Goal: Information Seeking & Learning: Learn about a topic

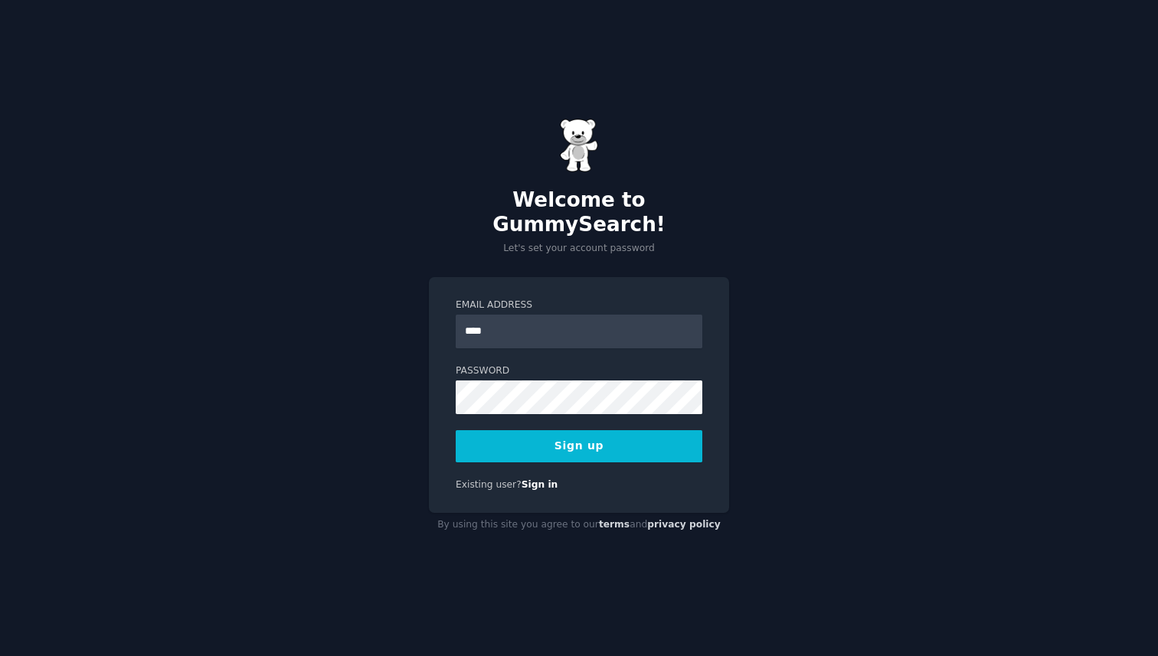
type input "**********"
click at [576, 442] on button "Sign up" at bounding box center [579, 446] width 247 height 32
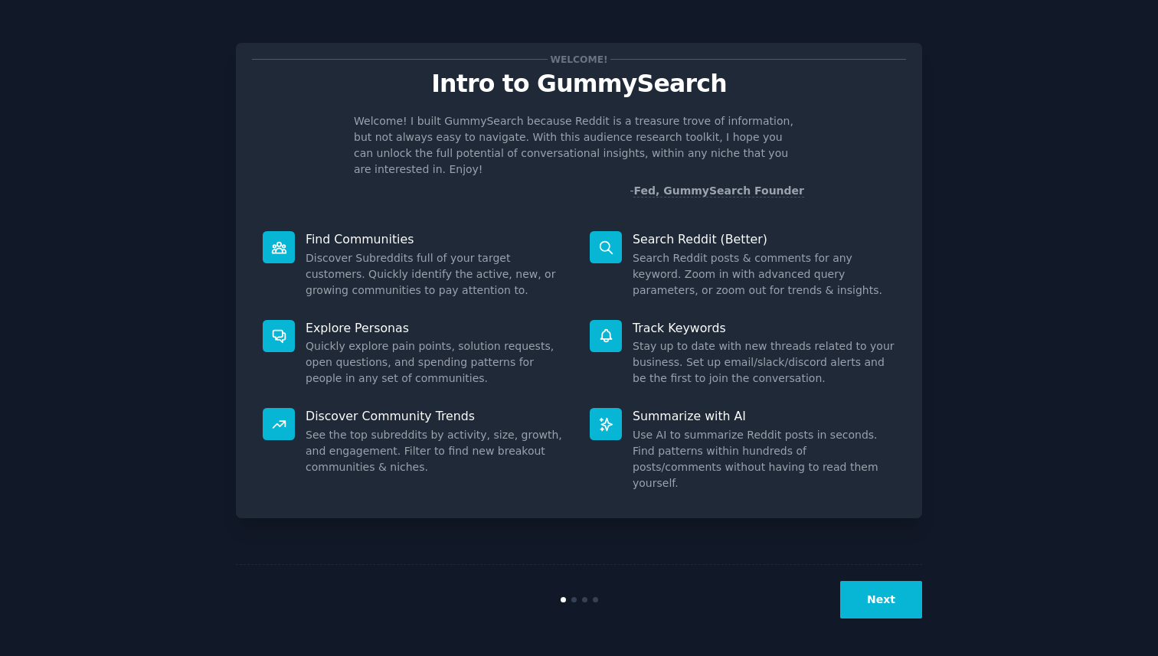
click at [575, 602] on div at bounding box center [579, 599] width 229 height 5
click at [881, 590] on button "Next" at bounding box center [881, 600] width 82 height 38
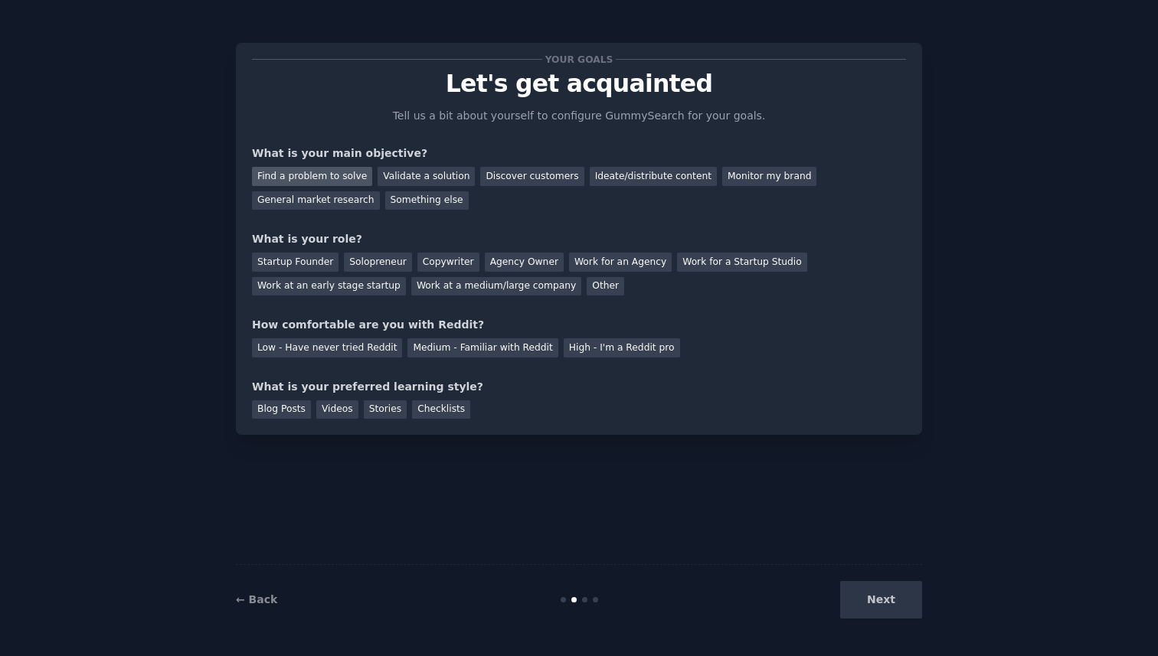
click at [351, 184] on div "Find a problem to solve" at bounding box center [312, 176] width 120 height 19
click at [350, 202] on div "General market research" at bounding box center [316, 200] width 128 height 19
click at [356, 178] on div "Find a problem to solve" at bounding box center [312, 176] width 120 height 19
click at [421, 182] on div "Validate a solution" at bounding box center [426, 176] width 97 height 19
click at [502, 267] on div "Agency Owner" at bounding box center [524, 262] width 79 height 19
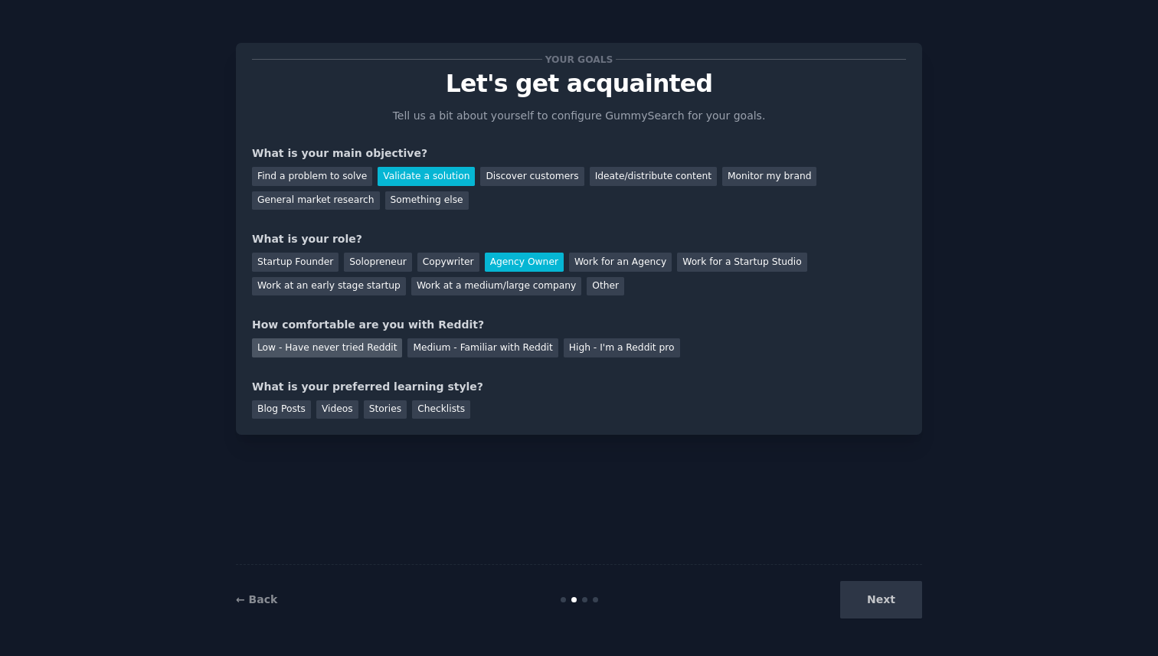
click at [322, 350] on div "Low - Have never tried Reddit" at bounding box center [327, 348] width 150 height 19
click at [431, 412] on div "Checklists" at bounding box center [441, 410] width 58 height 19
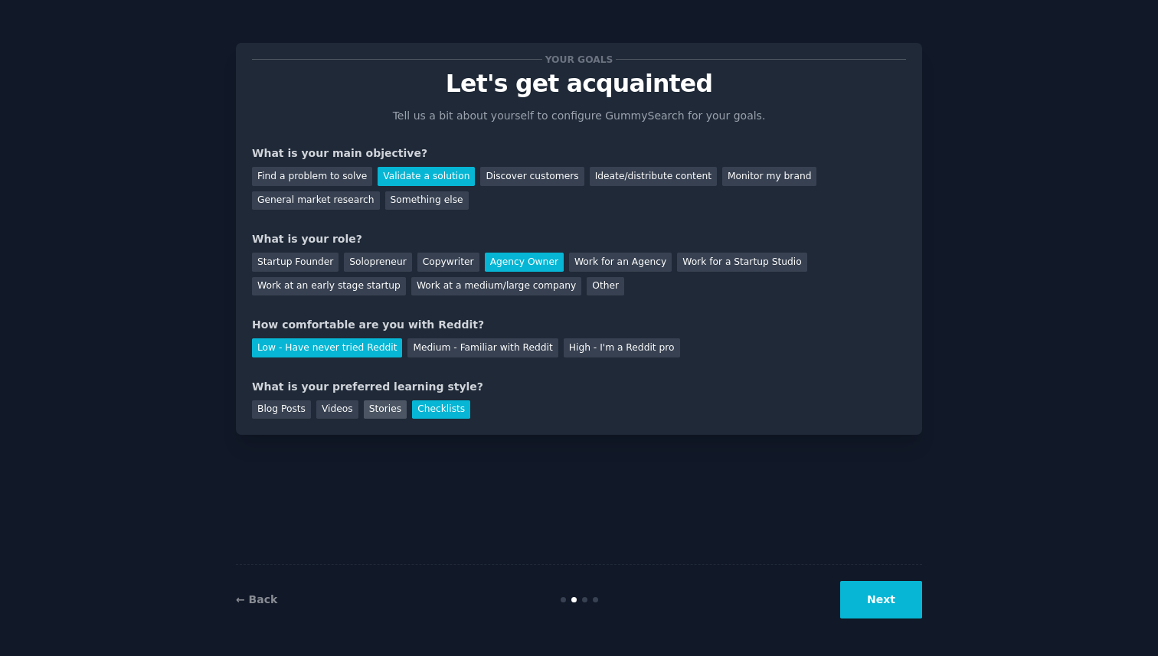
click at [392, 407] on div "Stories" at bounding box center [385, 410] width 43 height 19
click at [427, 407] on div "Checklists" at bounding box center [441, 410] width 58 height 19
click at [905, 594] on button "Next" at bounding box center [881, 600] width 82 height 38
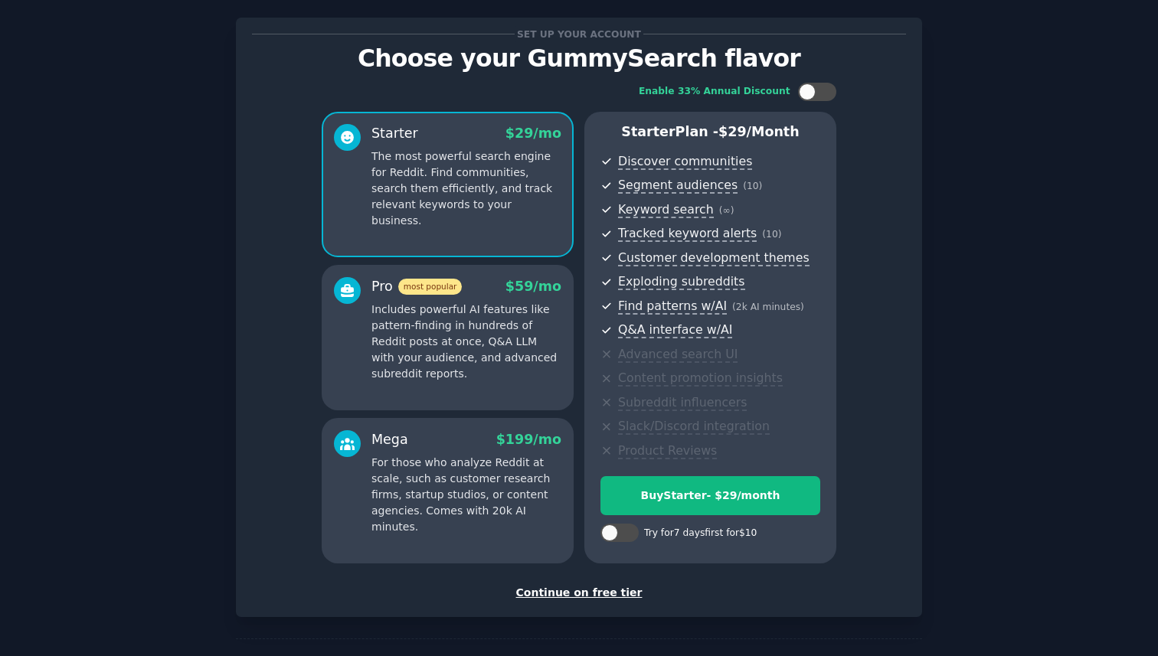
scroll to position [21, 0]
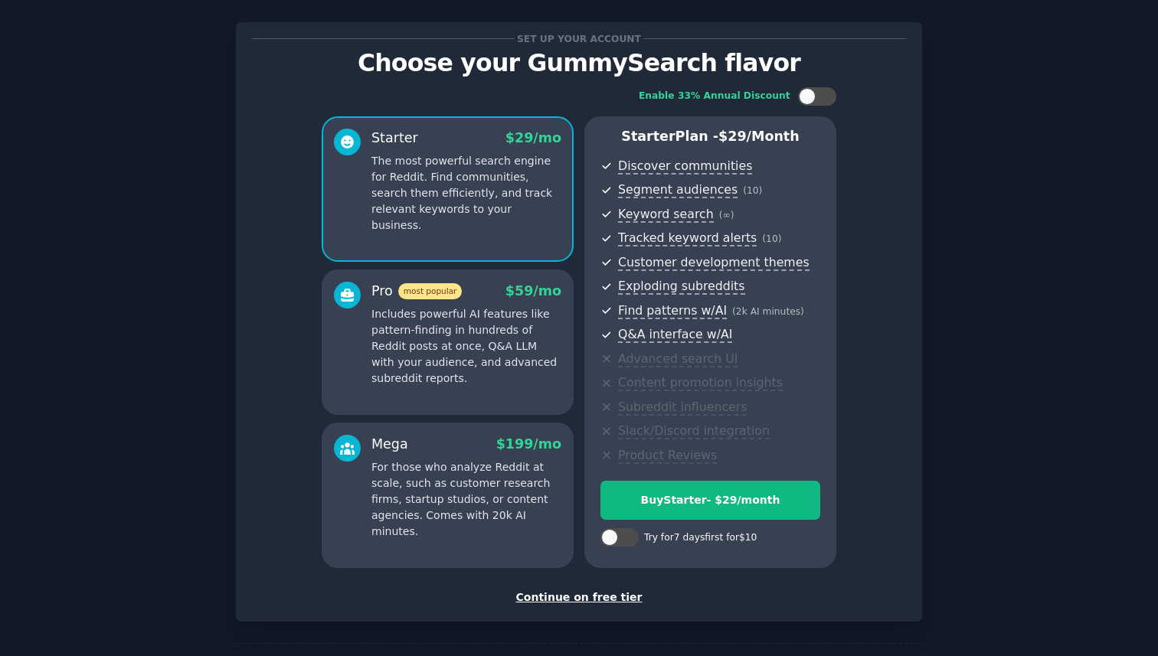
click at [616, 597] on div "Continue on free tier" at bounding box center [579, 598] width 654 height 16
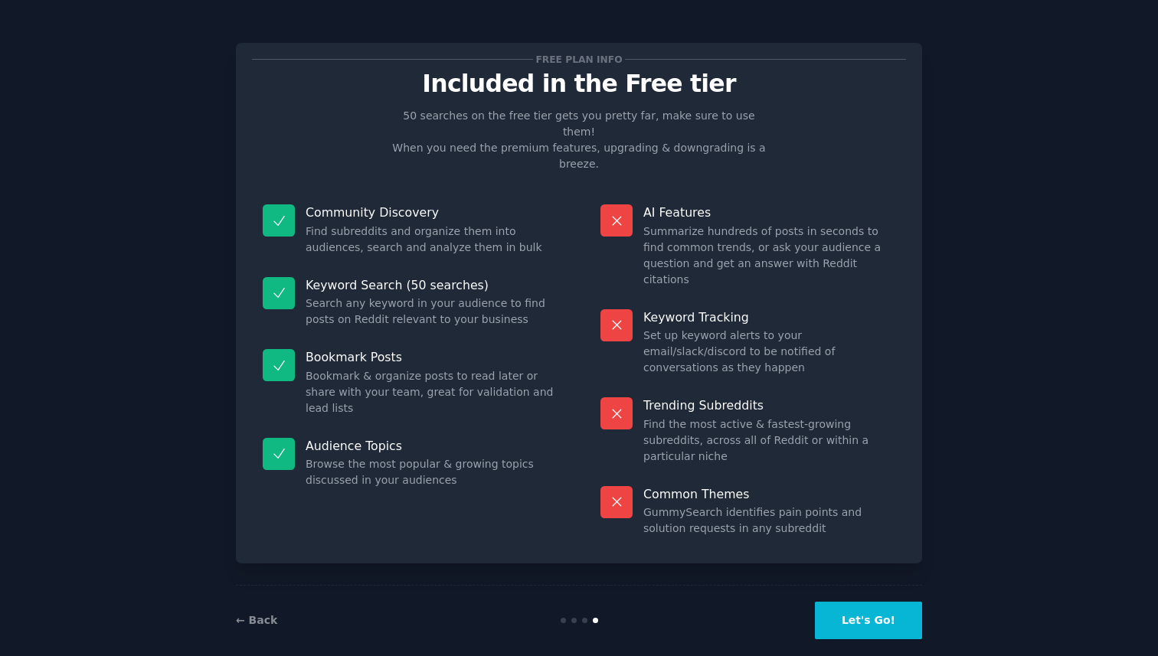
click at [893, 603] on button "Let's Go!" at bounding box center [868, 621] width 107 height 38
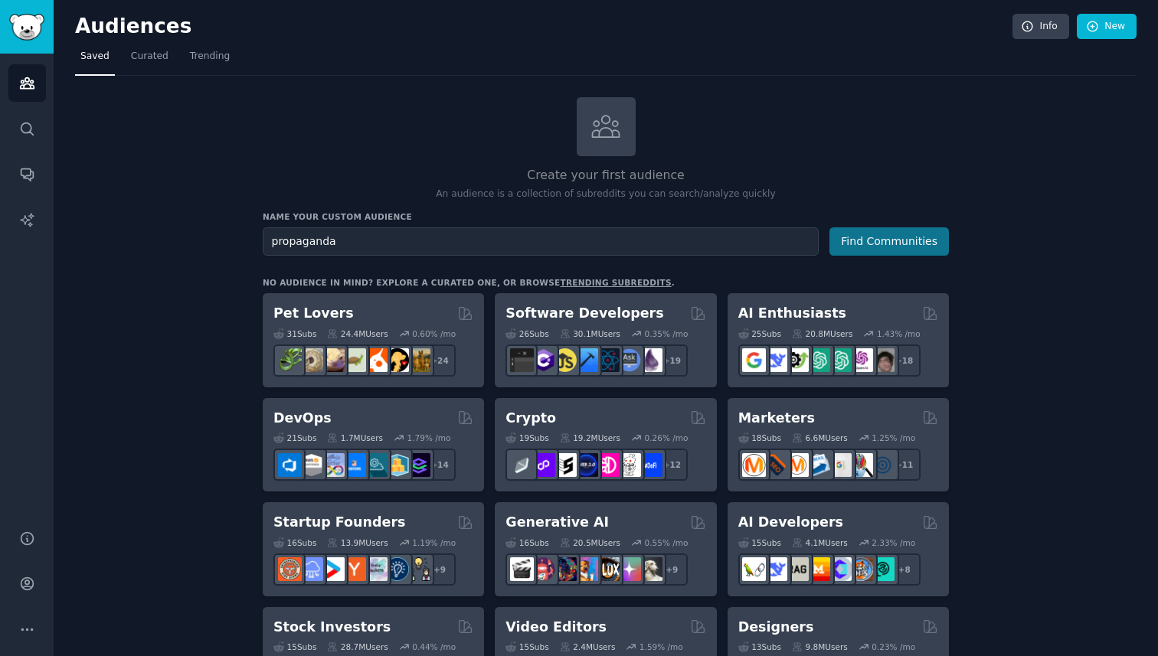
type input "propaganda"
click at [866, 244] on button "Find Communities" at bounding box center [889, 241] width 119 height 28
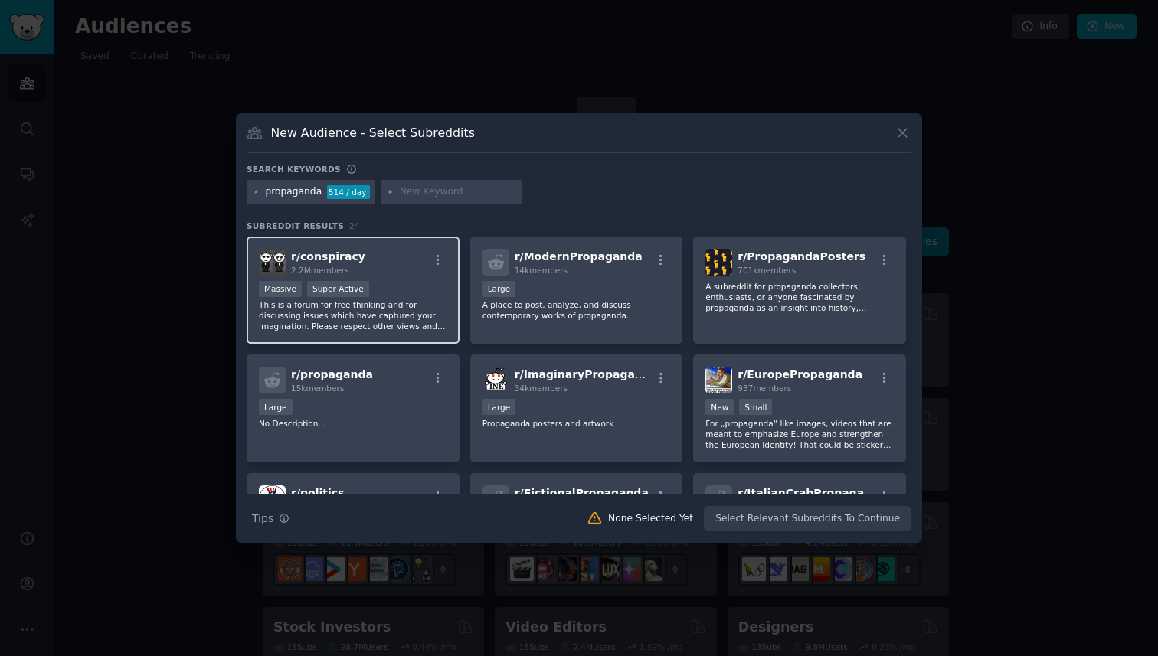
click at [412, 286] on div "Massive Super Active" at bounding box center [353, 290] width 188 height 19
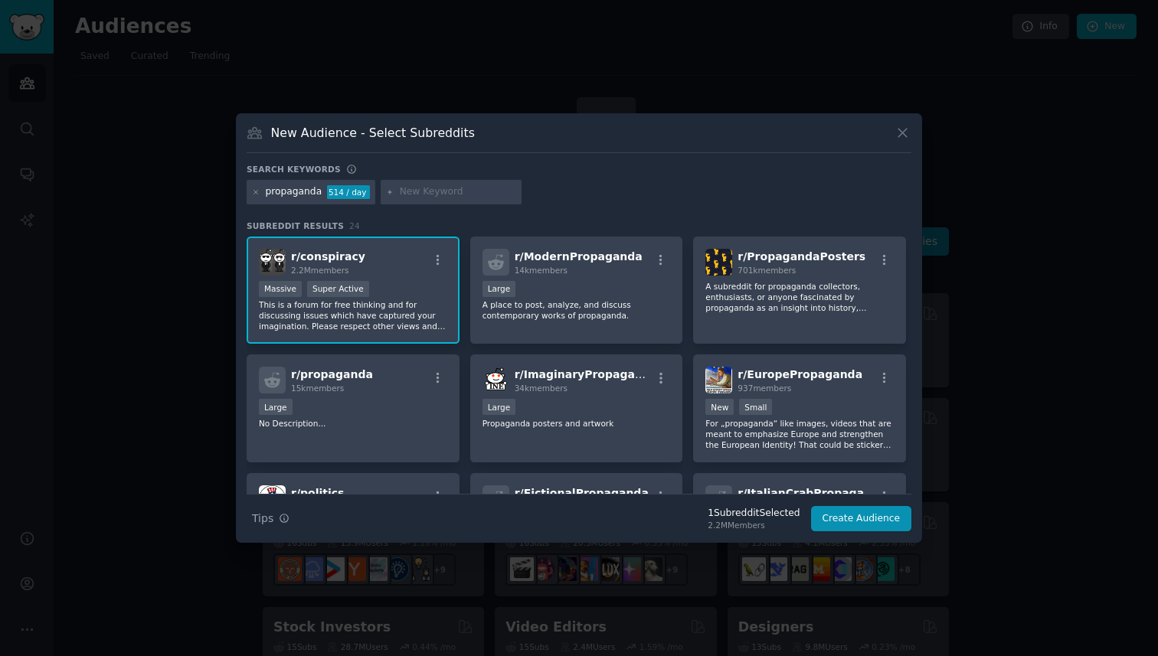
click at [398, 314] on p "This is a forum for free thinking and for discussing issues which have captured…" at bounding box center [353, 315] width 188 height 32
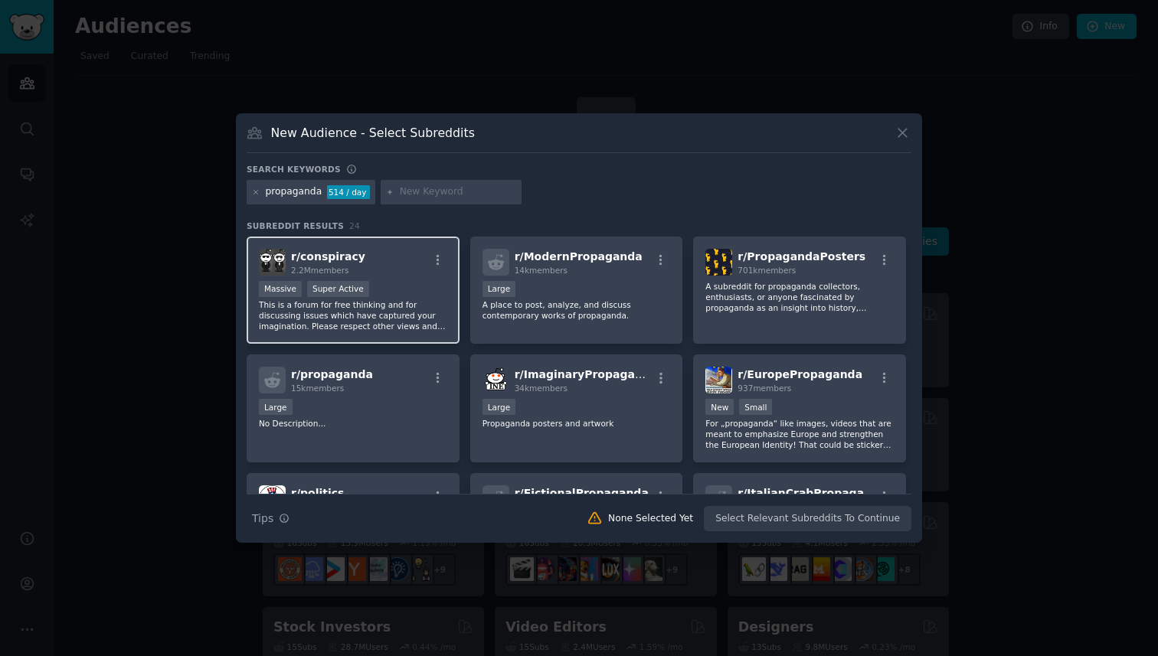
click at [398, 314] on p "This is a forum for free thinking and for discussing issues which have captured…" at bounding box center [353, 315] width 188 height 32
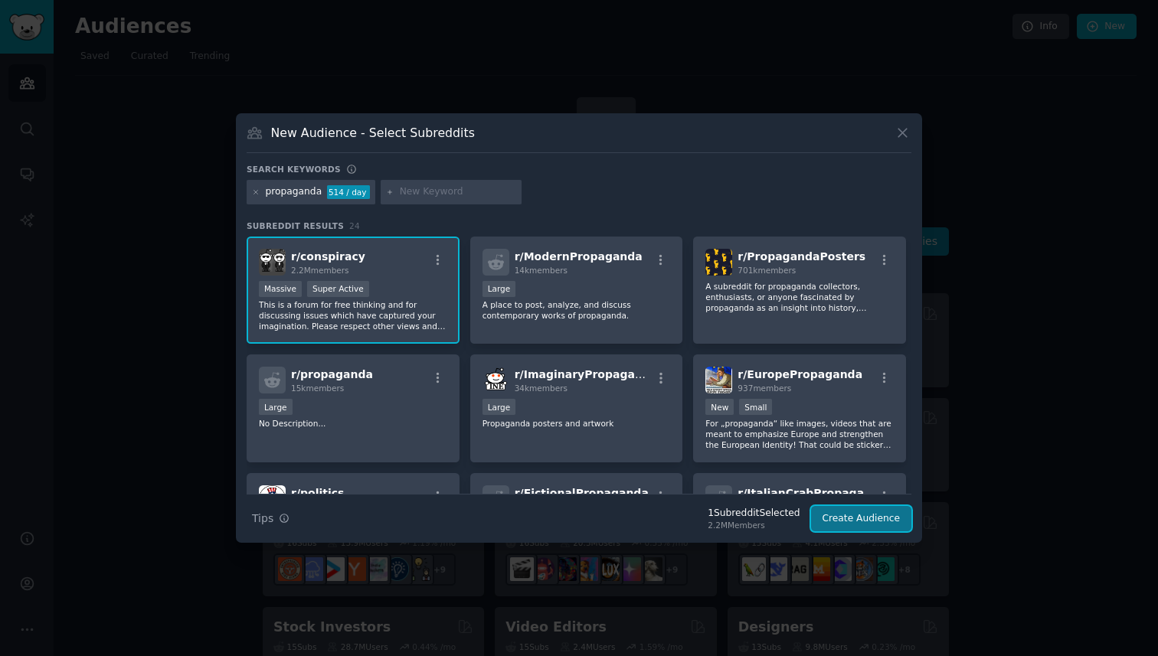
click at [842, 522] on button "Create Audience" at bounding box center [861, 519] width 101 height 26
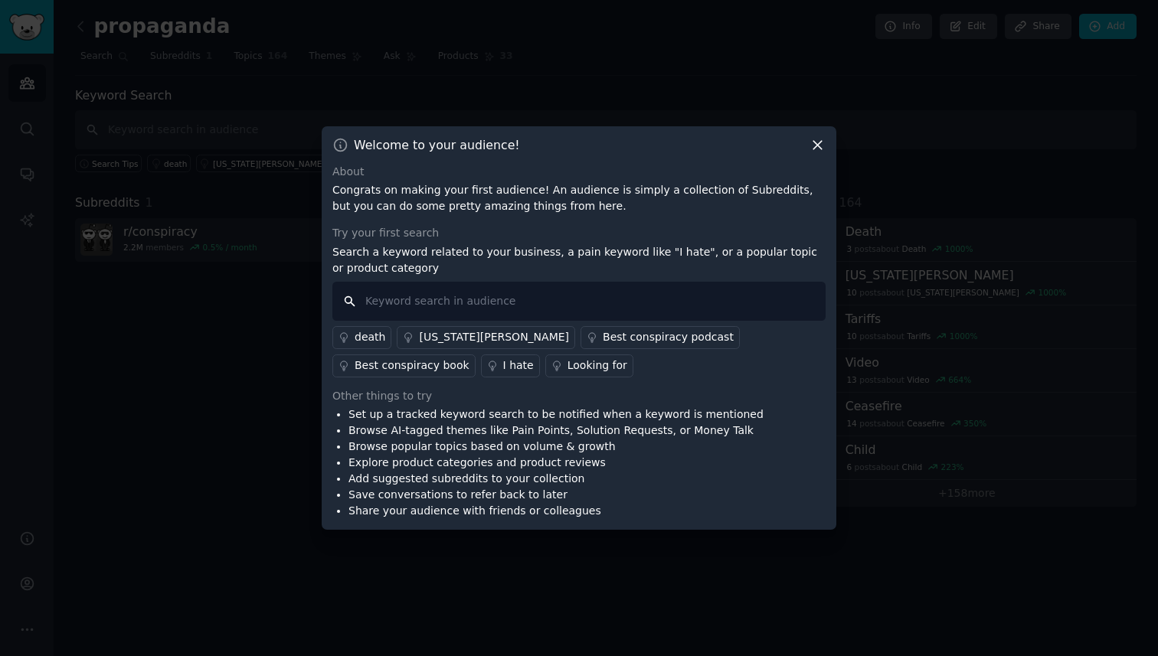
click at [512, 300] on input "text" at bounding box center [578, 301] width 493 height 39
type input "propaganda"
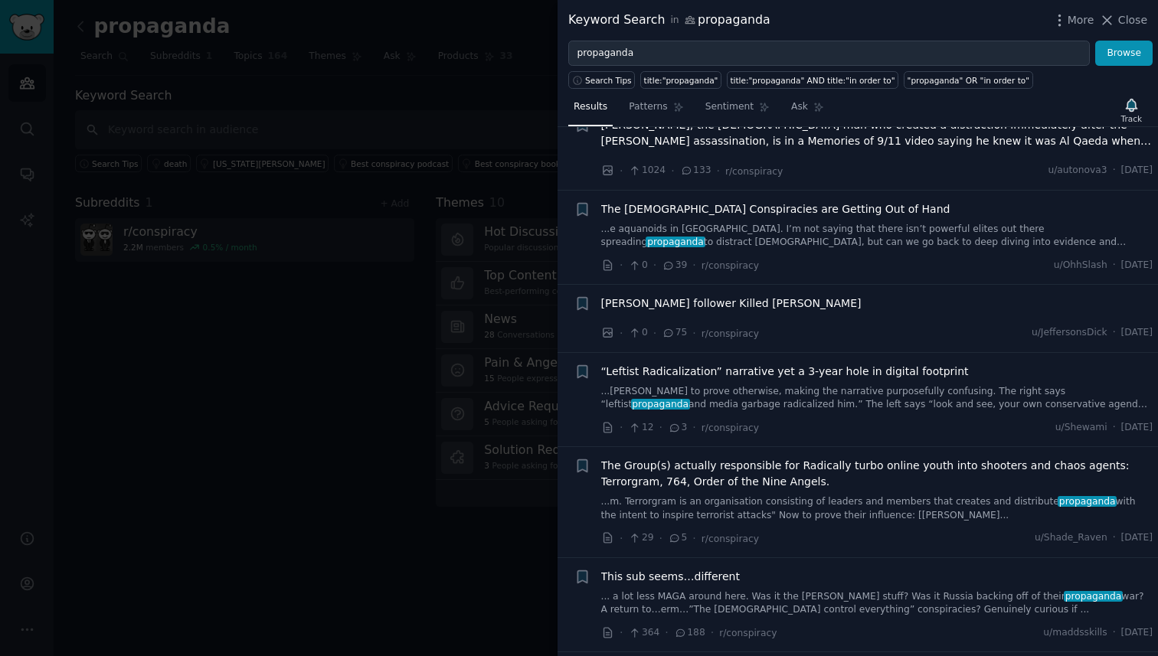
scroll to position [5127, 0]
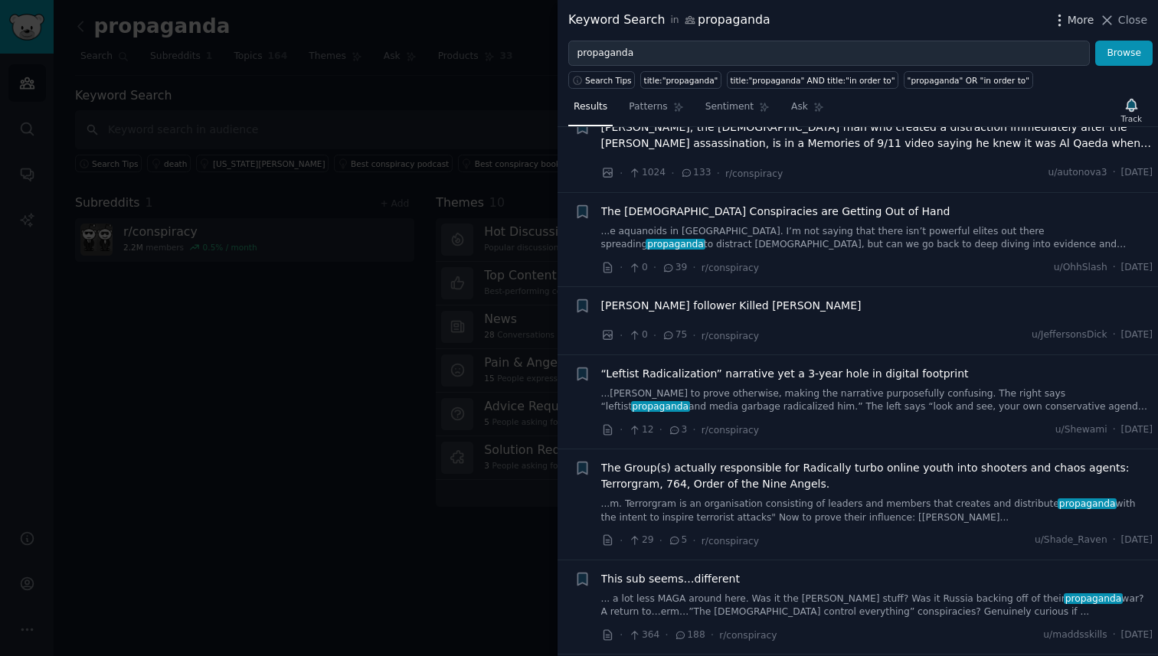
click at [1072, 24] on span "More" at bounding box center [1081, 20] width 27 height 16
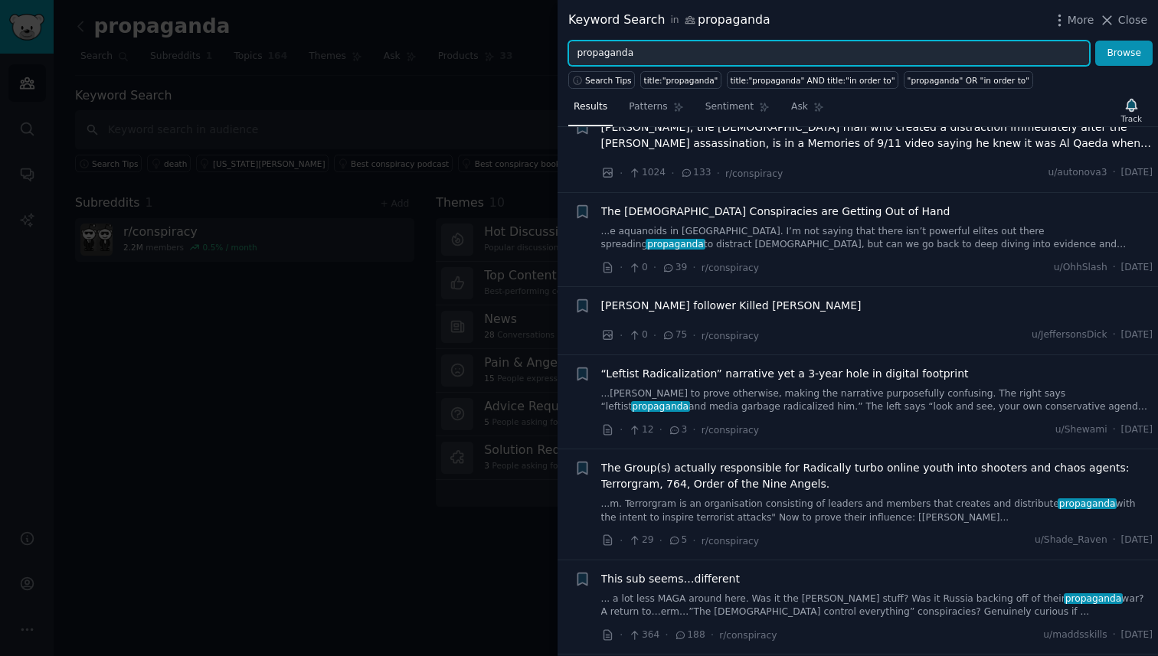
click at [739, 57] on input "propaganda" at bounding box center [829, 54] width 522 height 26
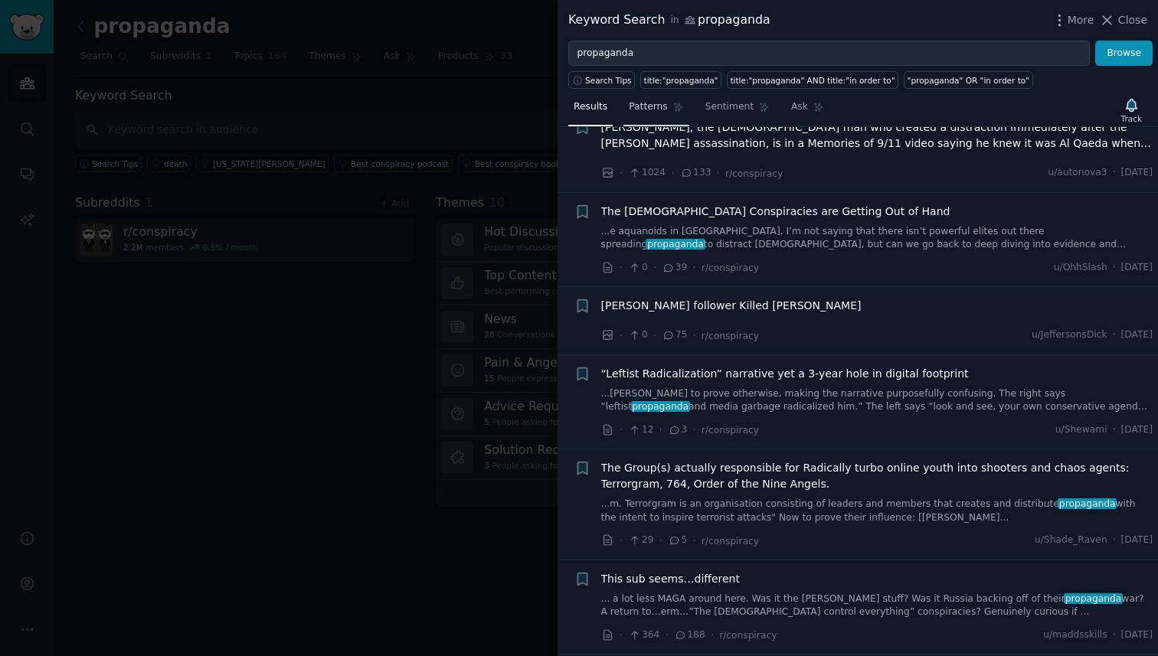
click at [654, 107] on span "Patterns" at bounding box center [648, 107] width 38 height 14
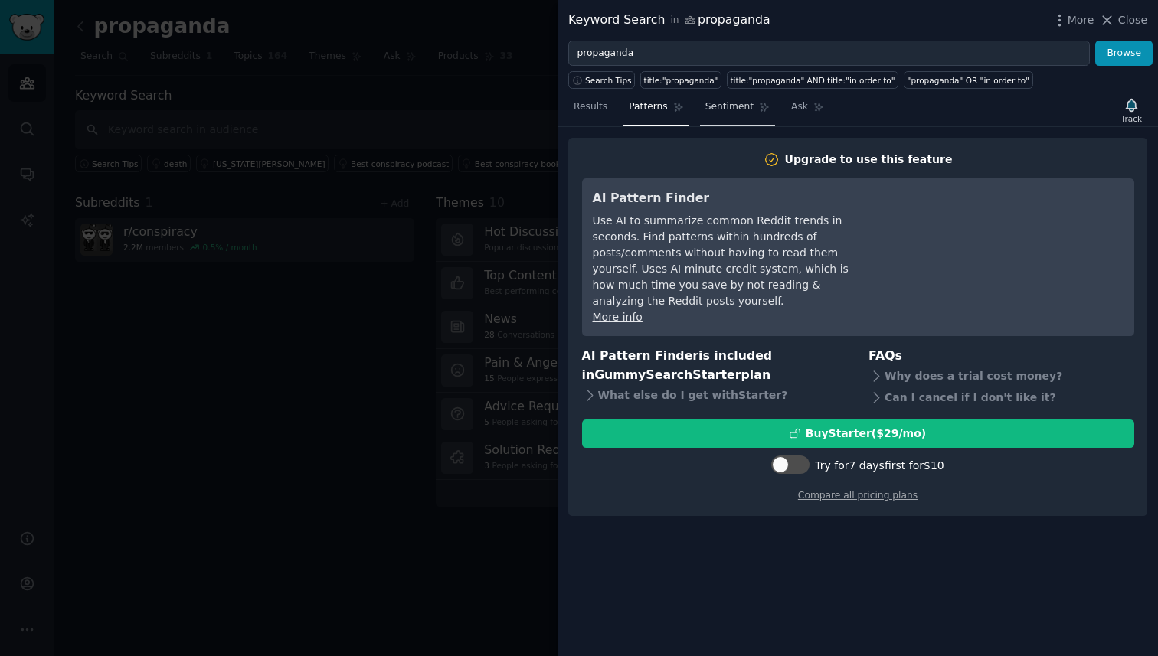
click at [719, 106] on span "Sentiment" at bounding box center [729, 107] width 48 height 14
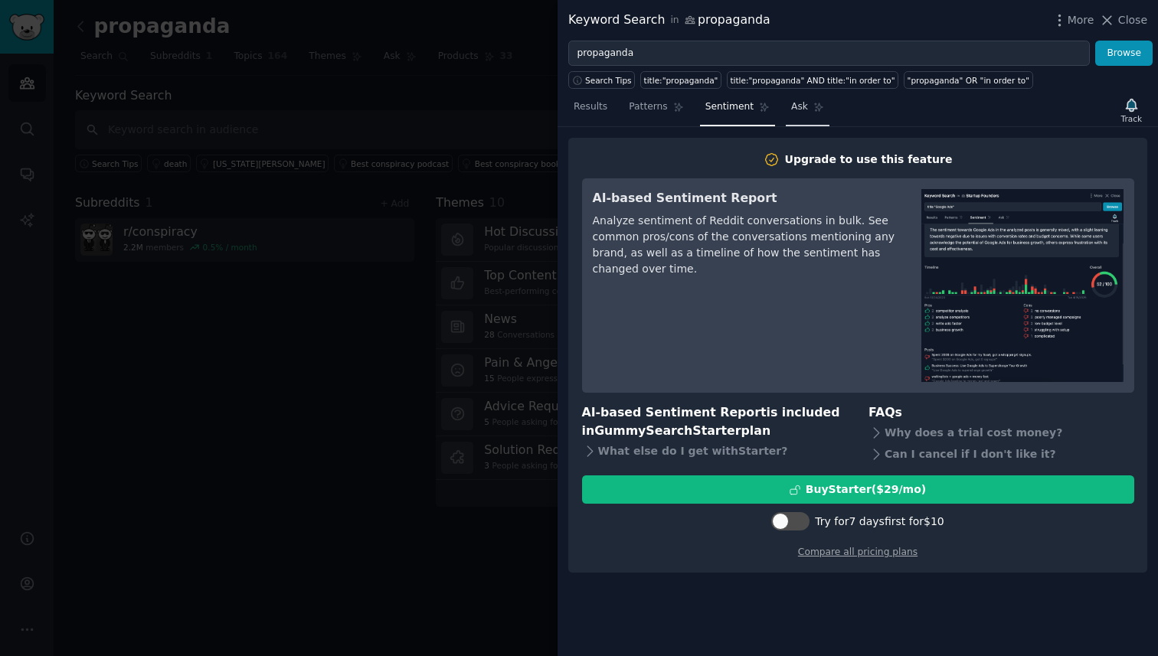
click at [790, 115] on link "Ask" at bounding box center [808, 110] width 44 height 31
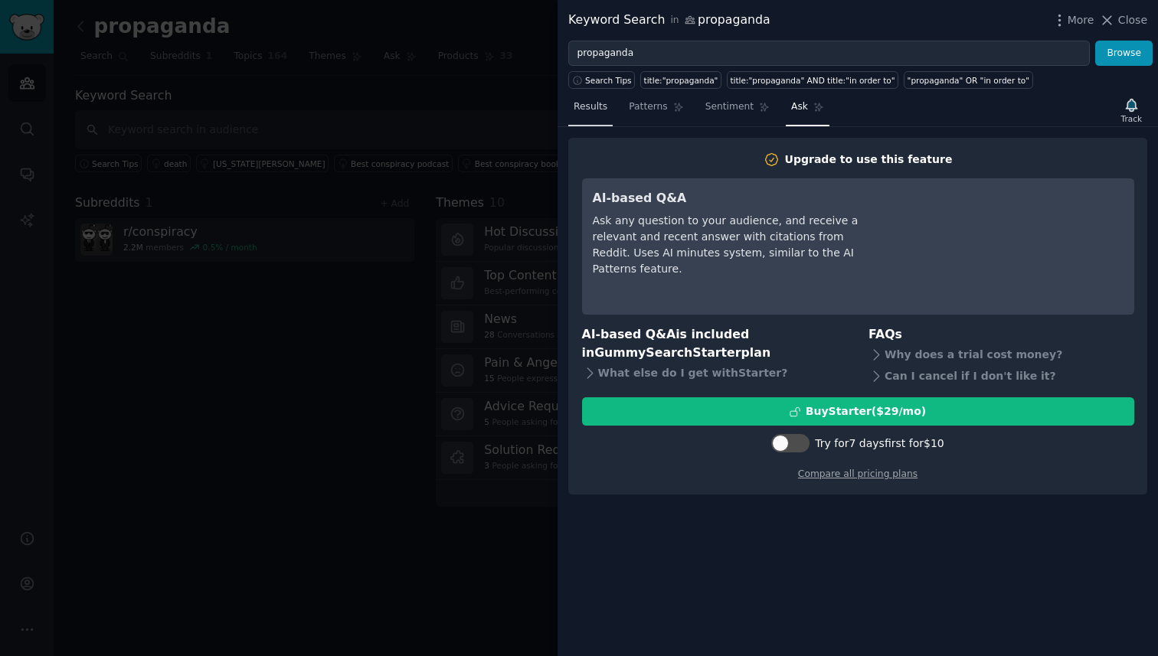
click at [584, 111] on span "Results" at bounding box center [591, 107] width 34 height 14
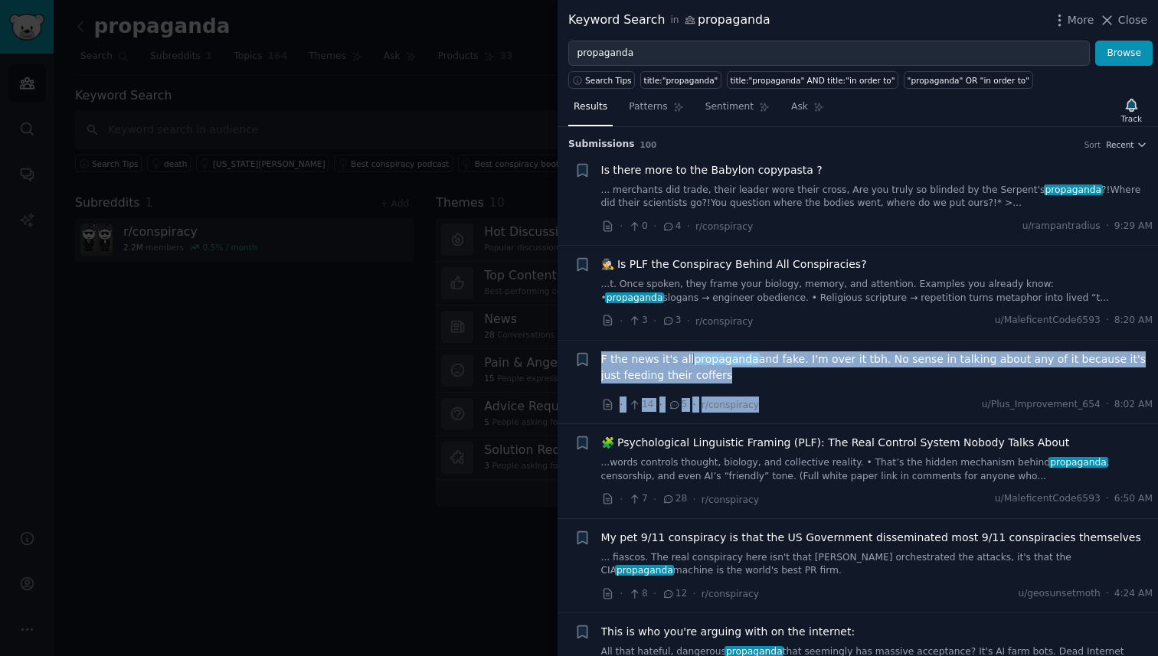
drag, startPoint x: 777, startPoint y: 408, endPoint x: 591, endPoint y: 349, distance: 196.2
click at [591, 349] on li "+ F the news it's all propaganda and fake. I'm over it tbh. No sense in talking…" at bounding box center [858, 382] width 601 height 83
copy div "F the news it's all propaganda and fake. I'm over it tbh. No sense in talking a…"
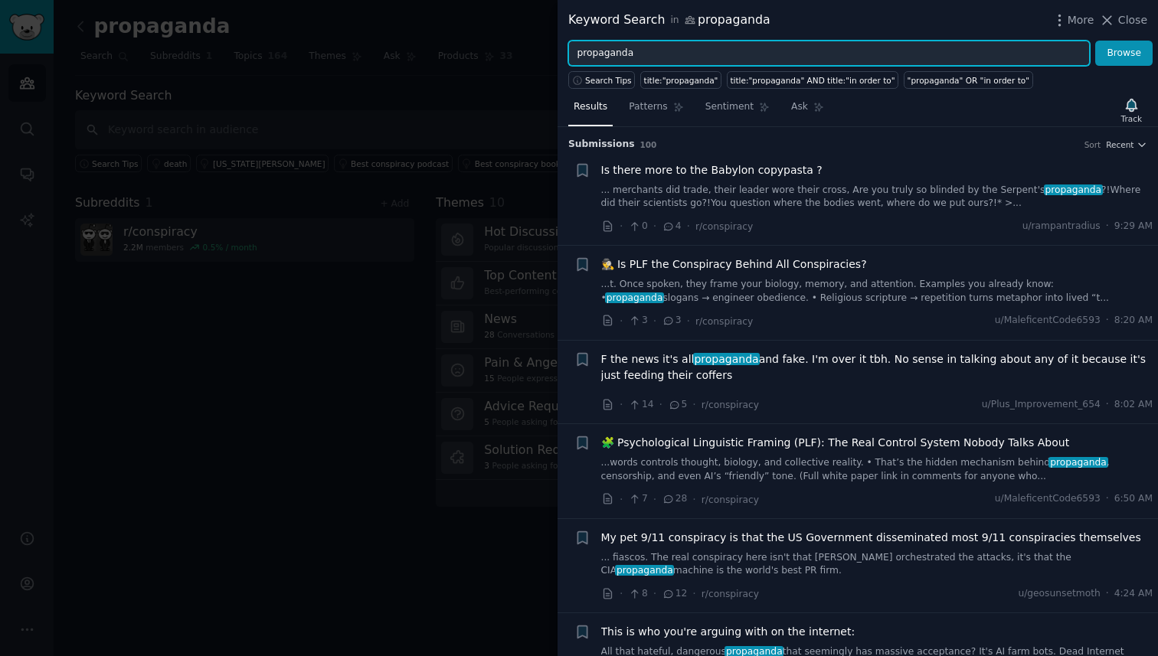
click at [638, 58] on input "propaganda" at bounding box center [829, 54] width 522 height 26
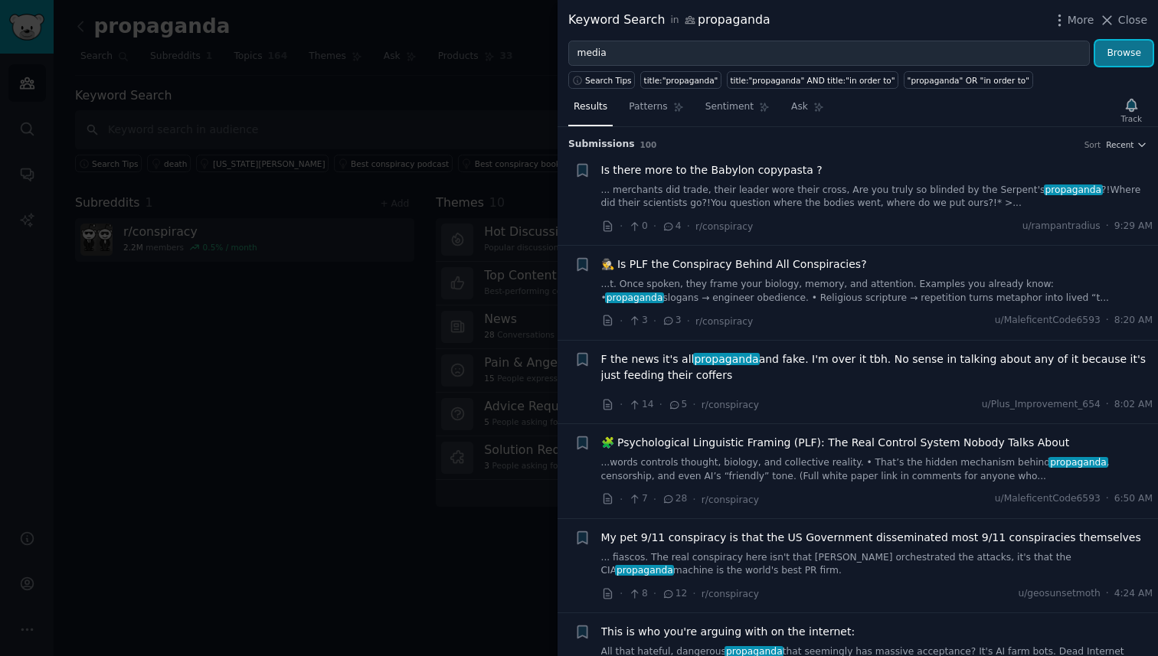
click at [1116, 55] on button "Browse" at bounding box center [1123, 54] width 57 height 26
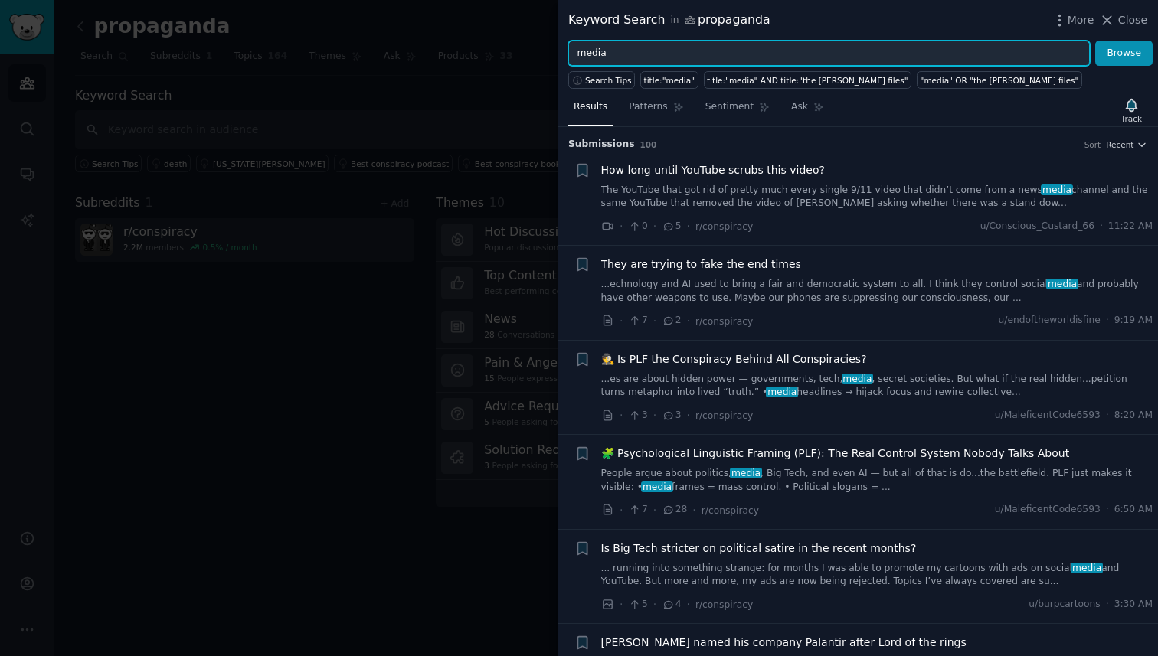
click at [711, 55] on input "media" at bounding box center [829, 54] width 522 height 26
paste input "news manipulation"
type input "news manipulation"
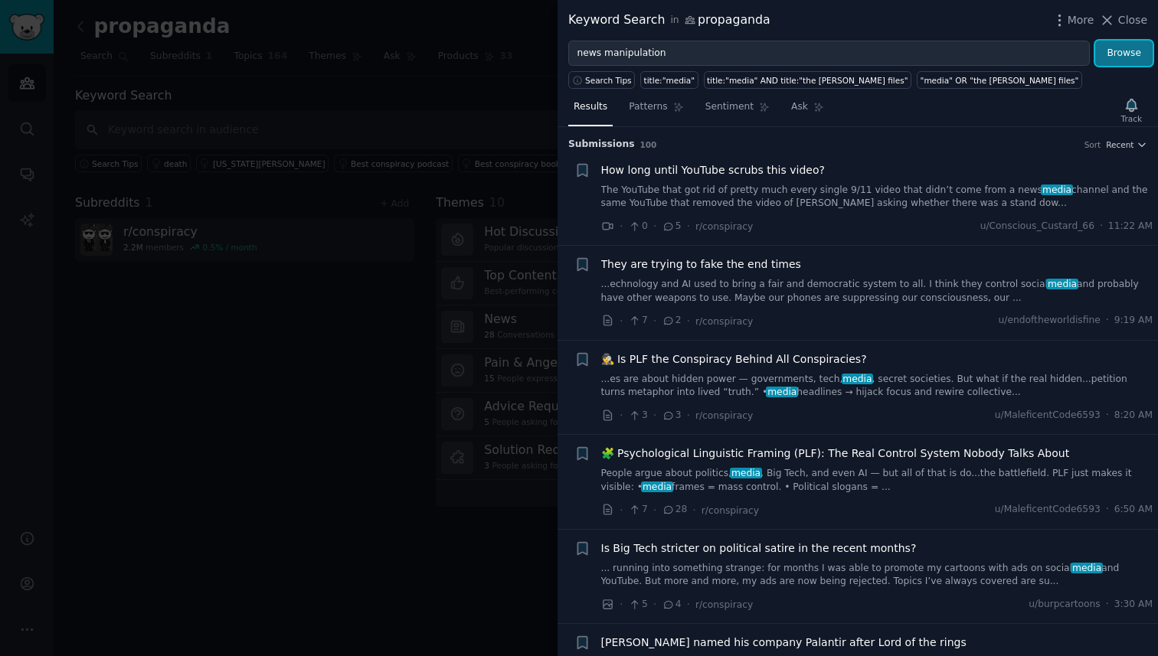
click at [1118, 51] on button "Browse" at bounding box center [1123, 54] width 57 height 26
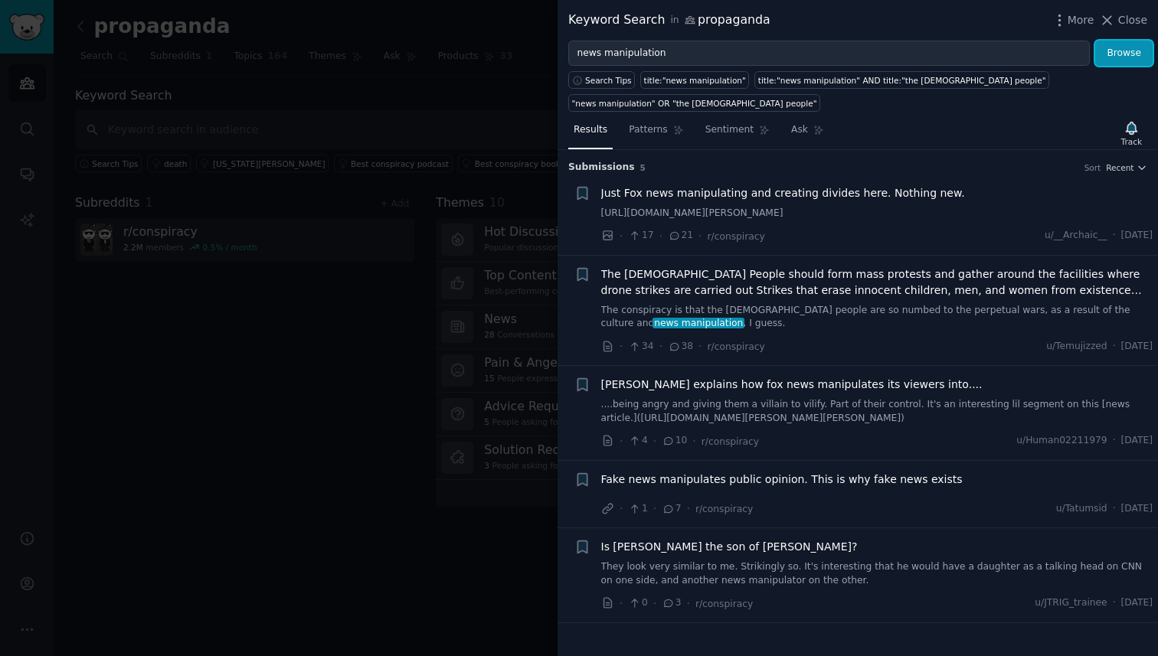
click at [1095, 41] on button "Browse" at bounding box center [1123, 54] width 57 height 26
